Goal: Find specific page/section

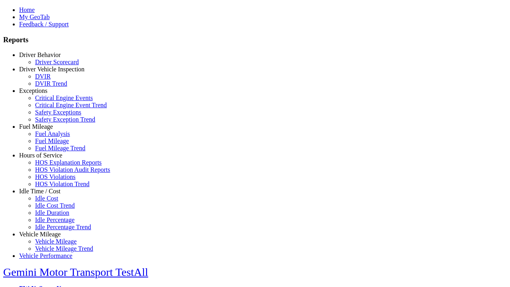
click at [46, 159] on link "Hours of Service" at bounding box center [40, 155] width 43 height 7
click at [52, 180] on link "HOS Violations" at bounding box center [55, 176] width 40 height 7
type input "**********"
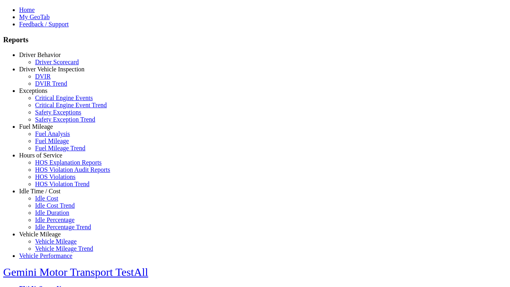
type input "**********"
